Goal: Task Accomplishment & Management: Manage account settings

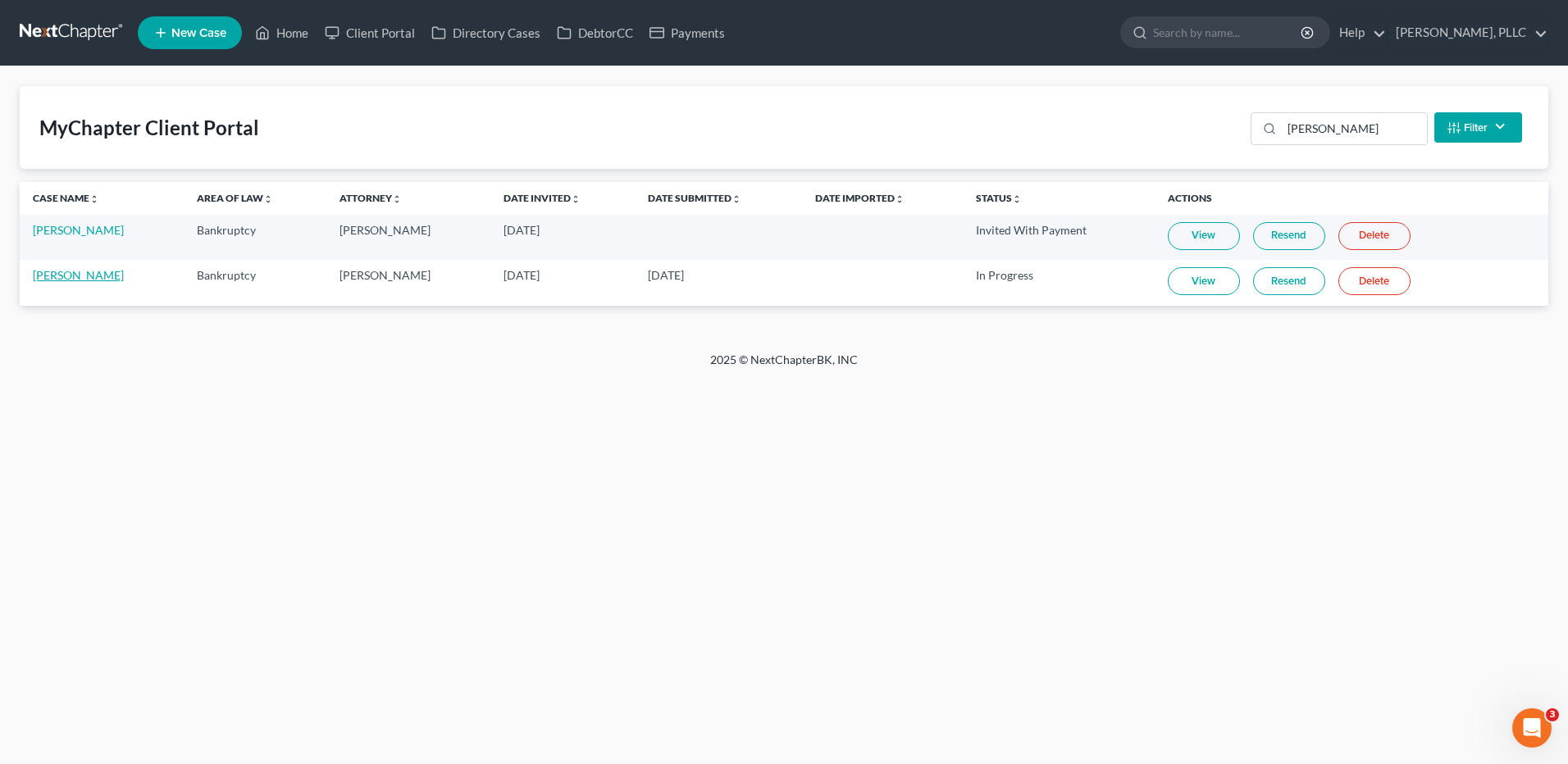
click at [76, 278] on link "[PERSON_NAME]" at bounding box center [79, 274] width 91 height 14
select select "4"
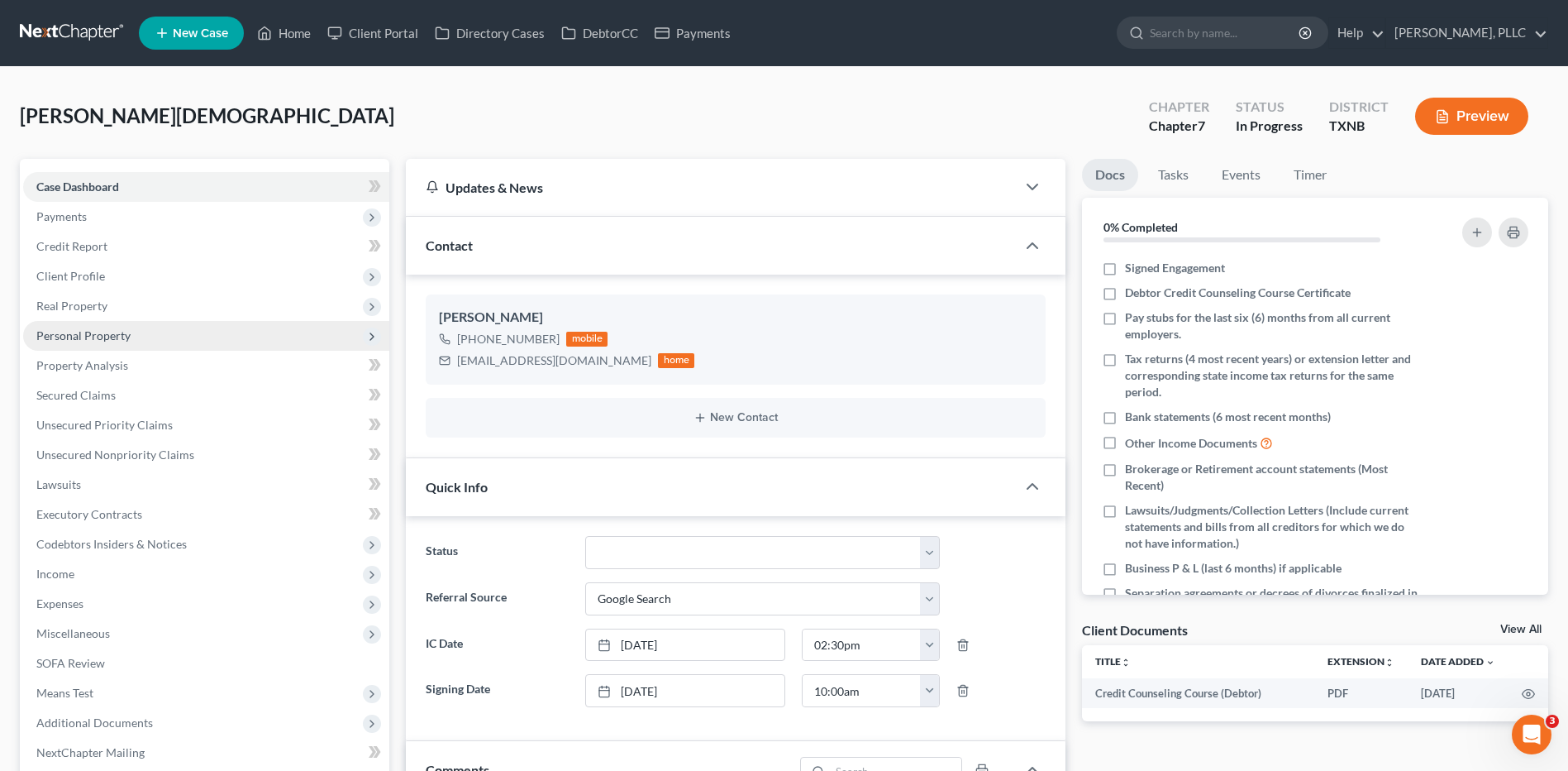
click at [122, 330] on span "Personal Property" at bounding box center [83, 335] width 94 height 14
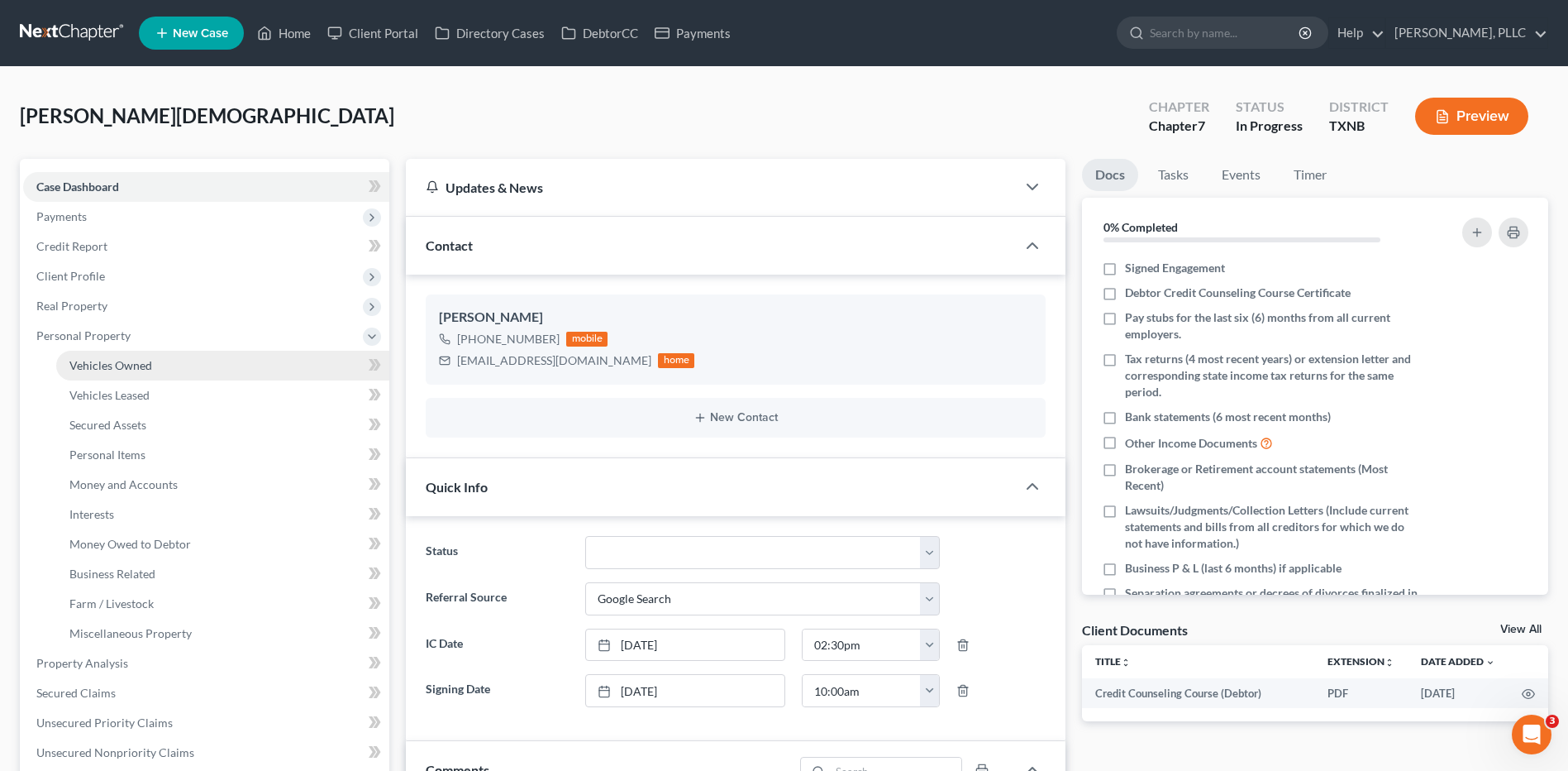
click at [124, 374] on link "Vehicles Owned" at bounding box center [222, 365] width 333 height 30
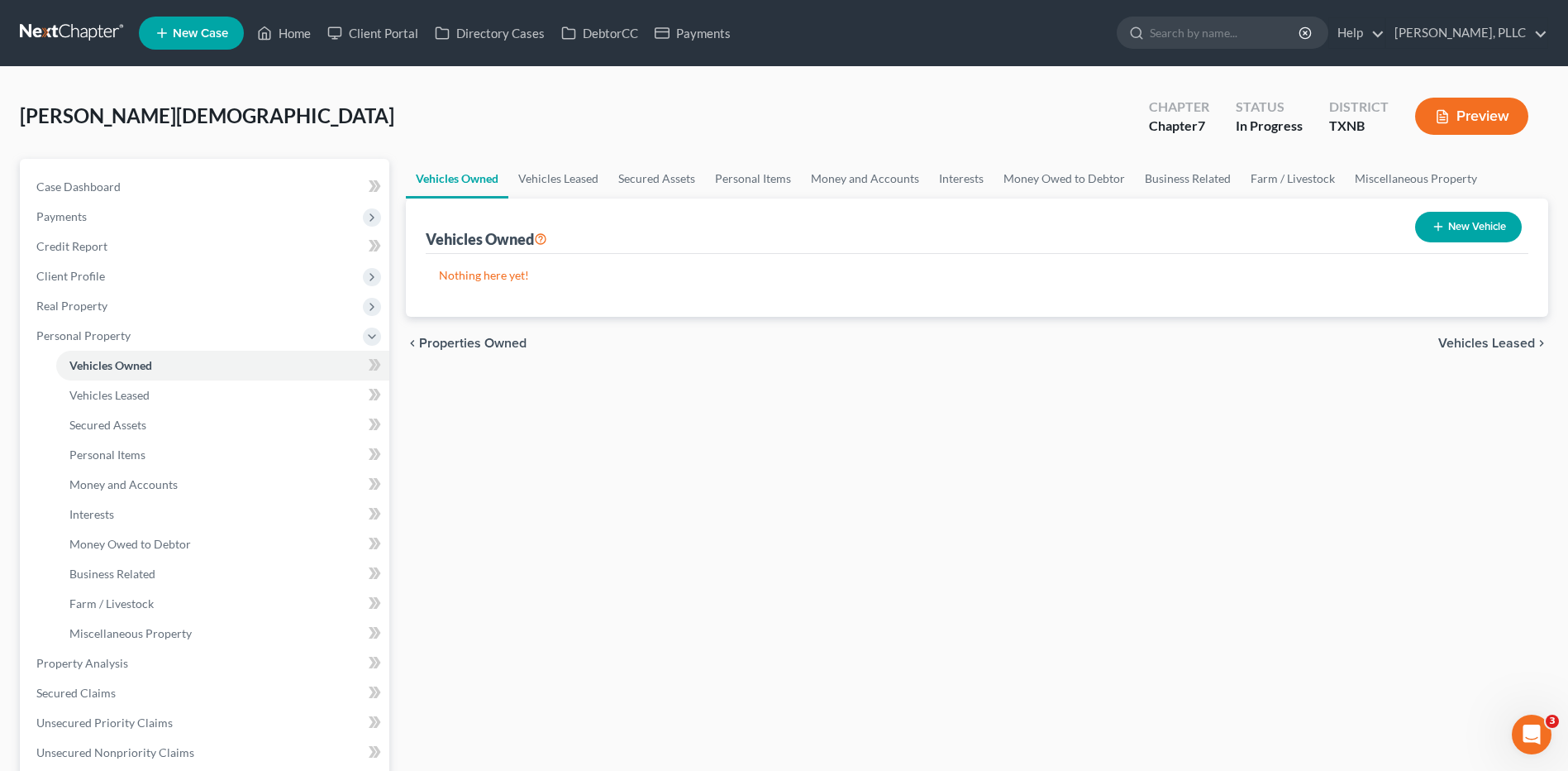
select select "4"
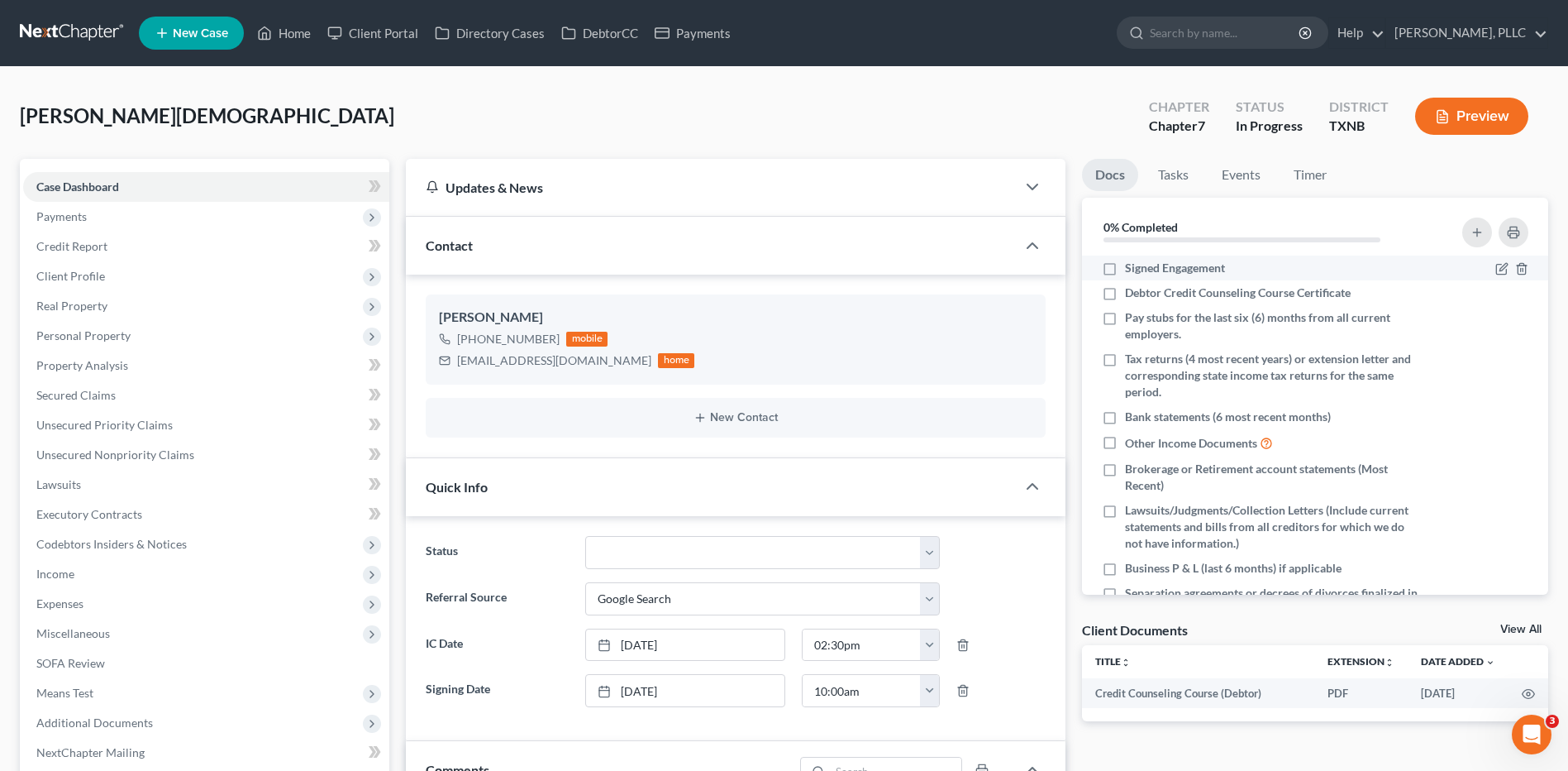
drag, startPoint x: 1110, startPoint y: 268, endPoint x: 1109, endPoint y: 279, distance: 11.0
click at [1125, 268] on label "Signed Engagement" at bounding box center [1174, 268] width 100 height 17
click at [1132, 268] on input "Signed Engagement" at bounding box center [1138, 266] width 11 height 11
checkbox input "true"
click at [1125, 298] on label "Debtor Credit Counseling Course Certificate" at bounding box center [1237, 292] width 226 height 17
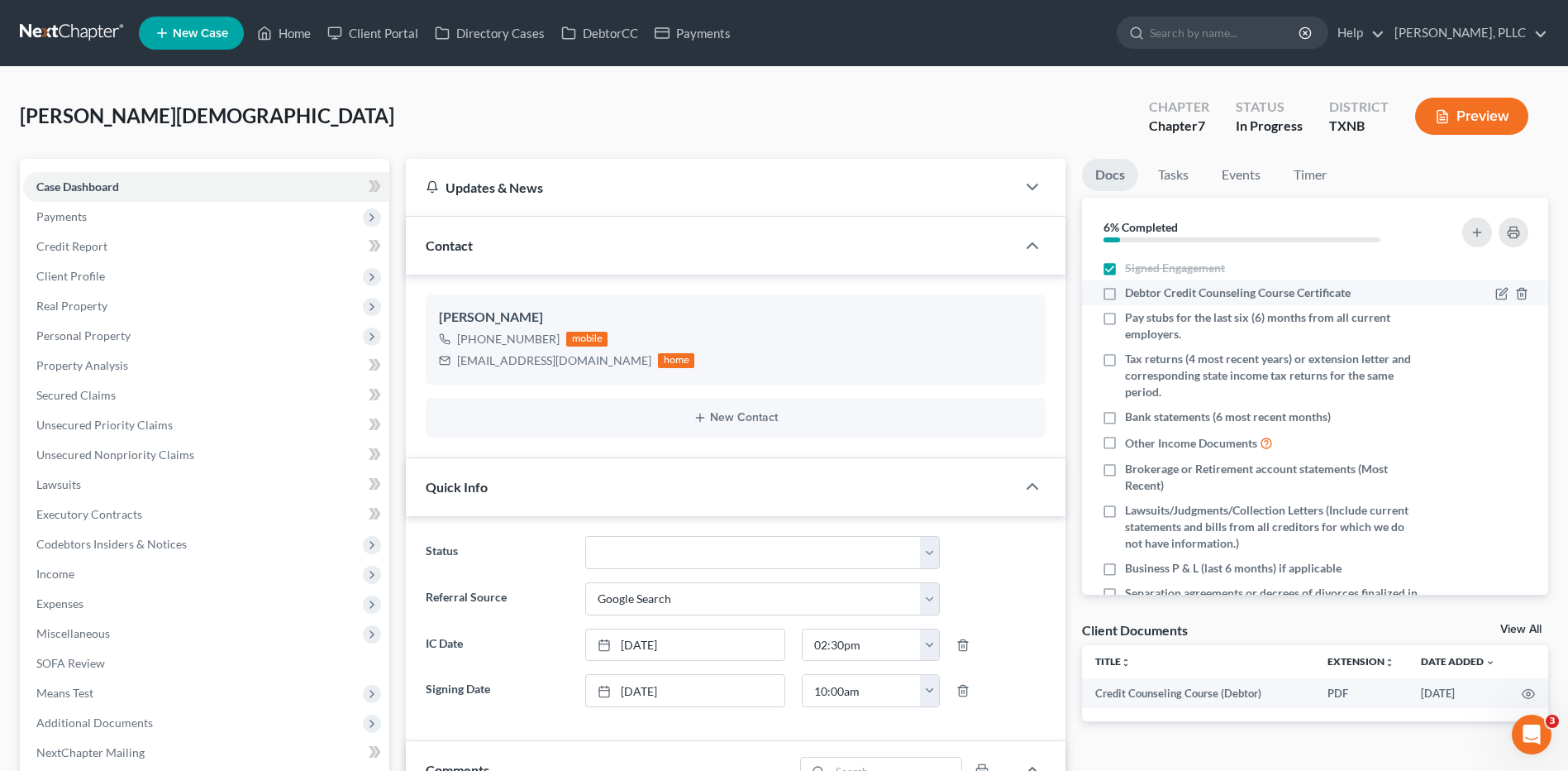
click at [1132, 295] on input "Debtor Credit Counseling Course Certificate" at bounding box center [1138, 290] width 11 height 11
checkbox input "true"
click at [389, 36] on link "Client Portal" at bounding box center [372, 33] width 108 height 30
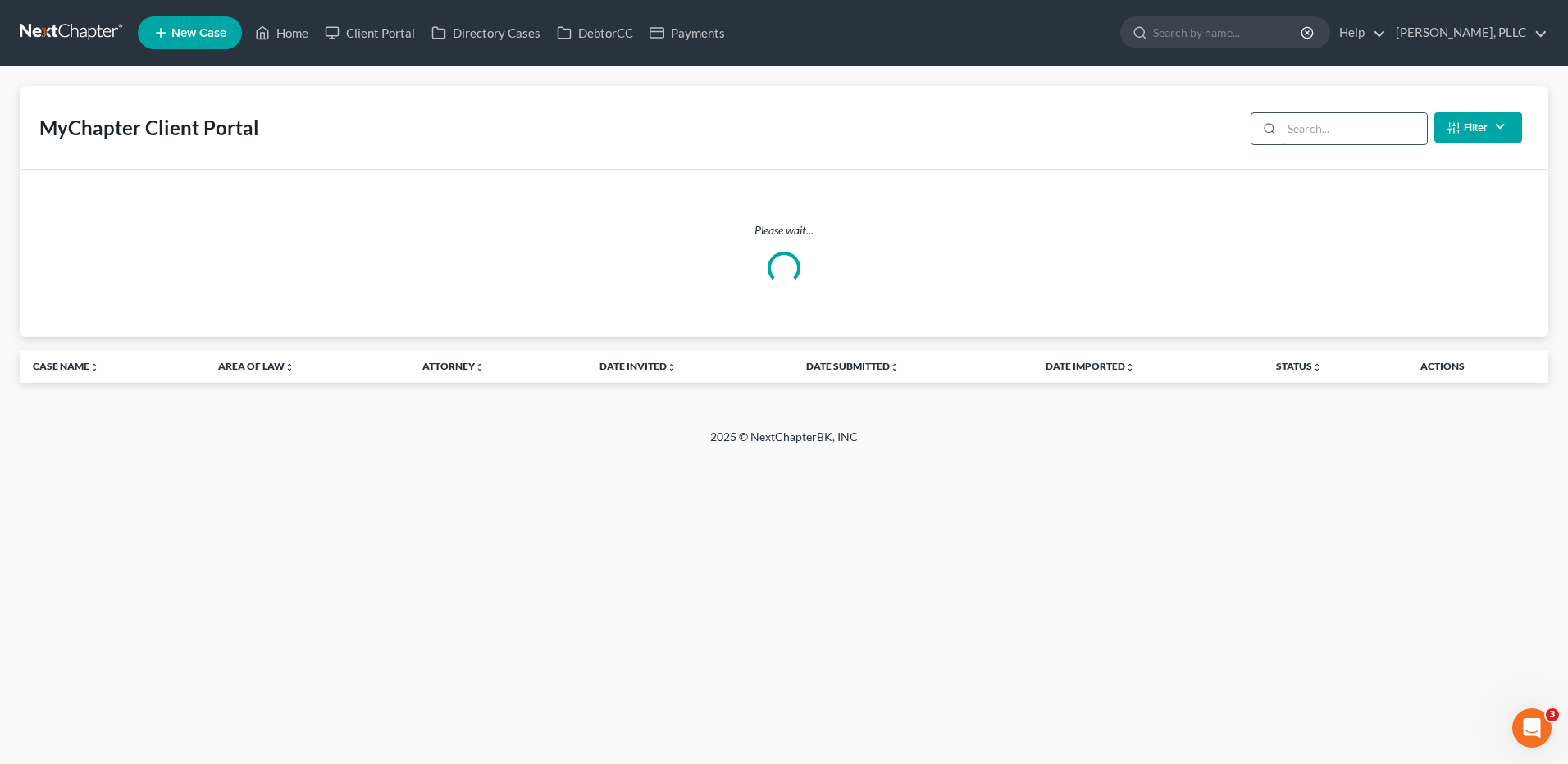
click at [1332, 128] on input "search" at bounding box center [1354, 129] width 145 height 31
type input "[PERSON_NAME]"
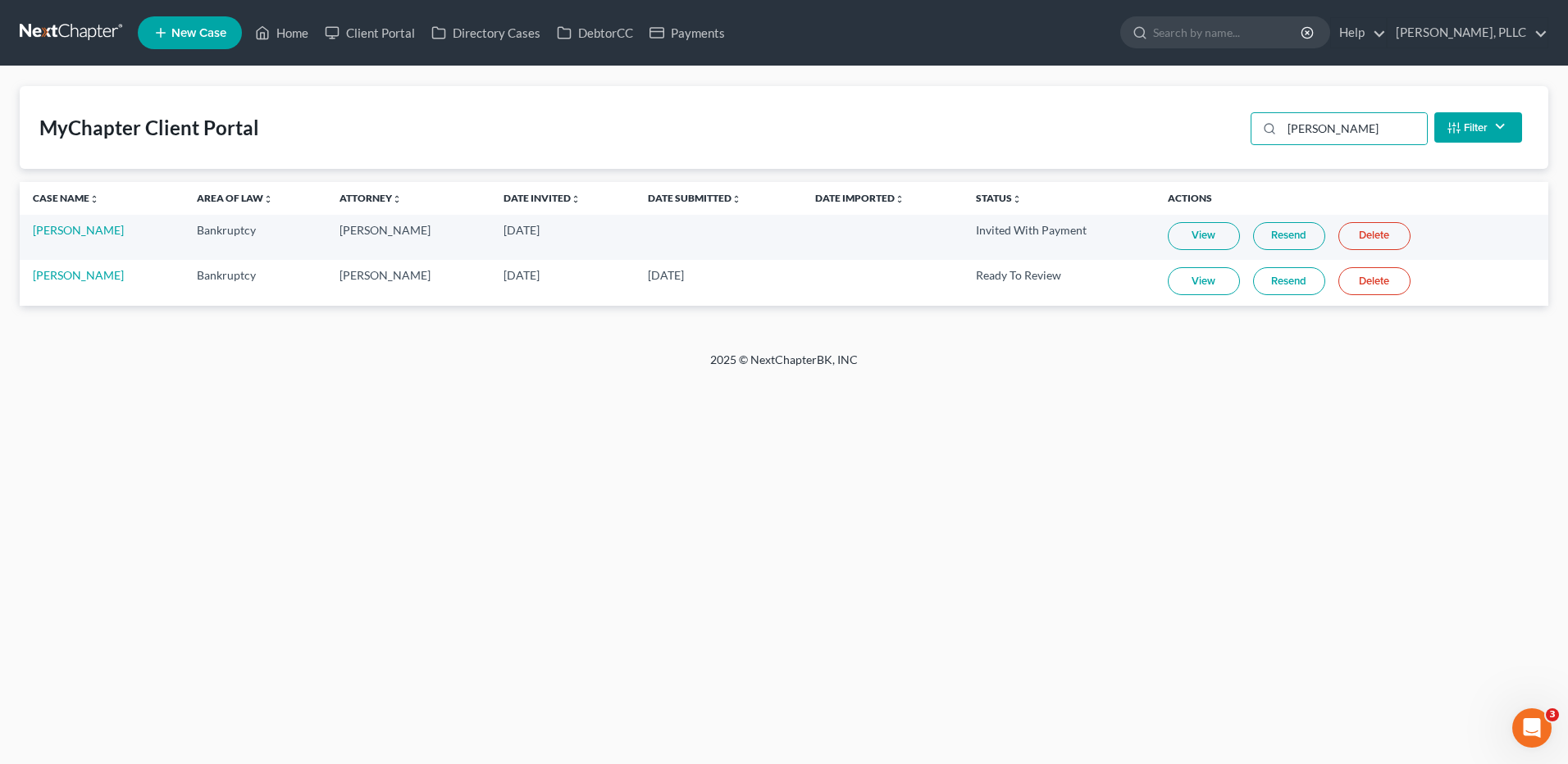
click at [1200, 282] on link "View" at bounding box center [1203, 281] width 72 height 27
